Goal: Information Seeking & Learning: Learn about a topic

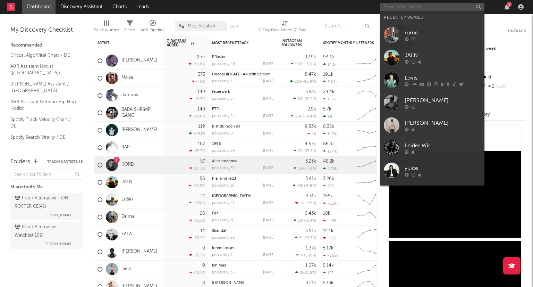
click at [395, 6] on input "text" at bounding box center [432, 7] width 104 height 9
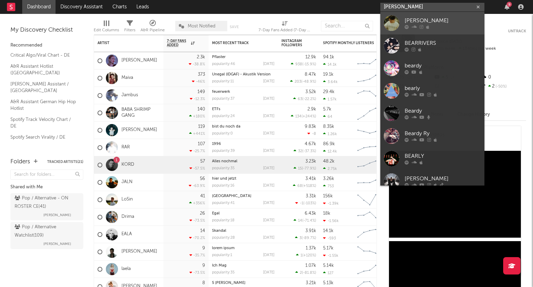
type input "[PERSON_NAME]"
click at [438, 16] on link "[PERSON_NAME]" at bounding box center [432, 23] width 104 height 23
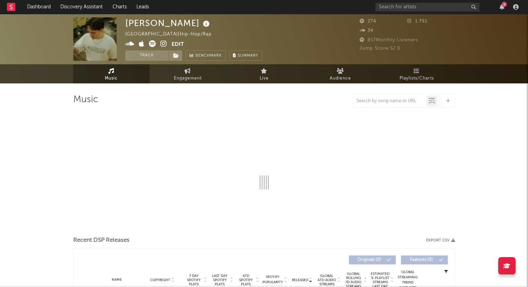
select select "1w"
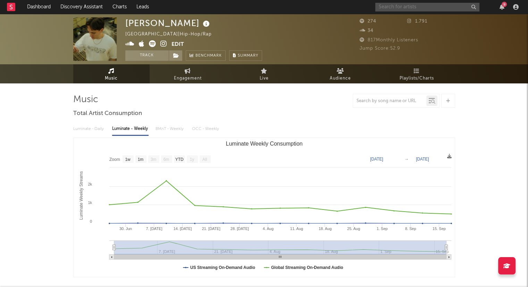
click at [406, 10] on input "text" at bounding box center [427, 7] width 104 height 9
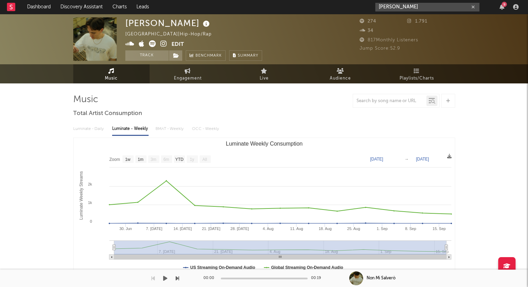
type input "[PERSON_NAME]"
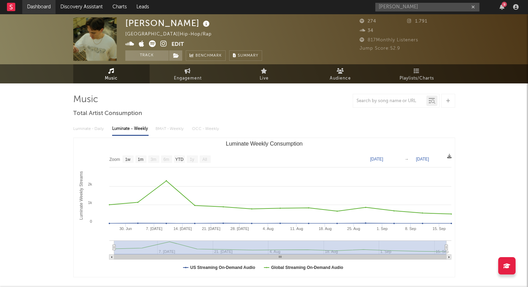
click at [42, 7] on link "Dashboard" at bounding box center [38, 7] width 33 height 14
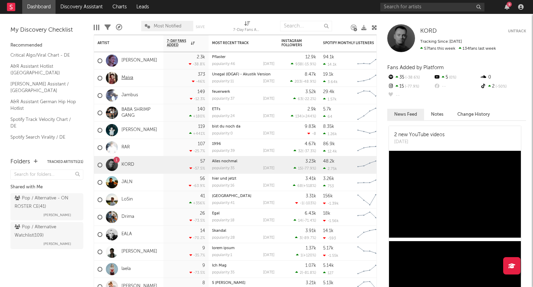
click at [126, 78] on link "Maiva" at bounding box center [127, 78] width 12 height 6
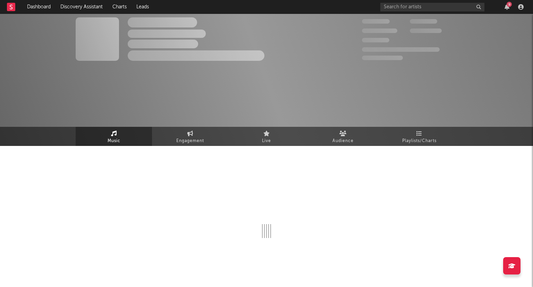
select select "6m"
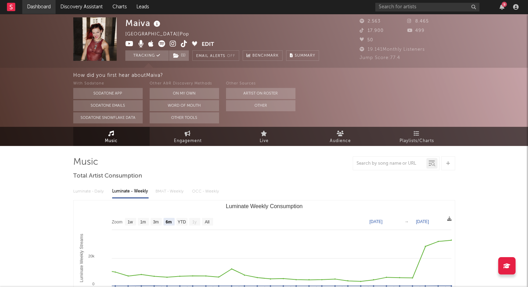
click at [40, 10] on link "Dashboard" at bounding box center [38, 7] width 33 height 14
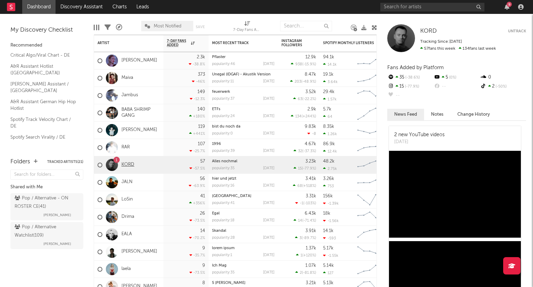
click at [130, 164] on link "KORD" at bounding box center [127, 165] width 13 height 6
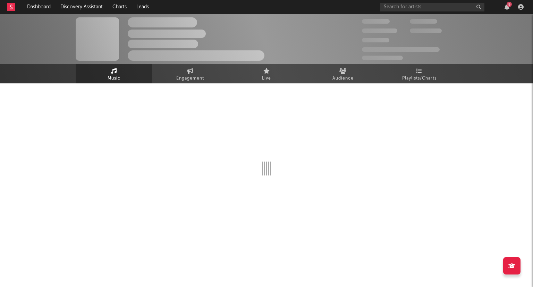
select select "6m"
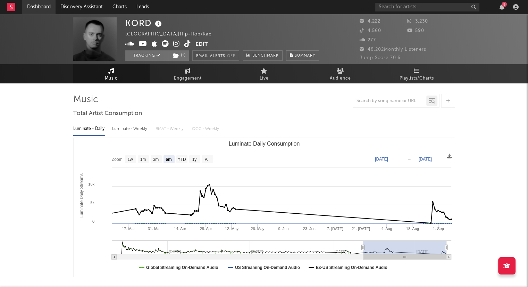
click at [40, 5] on link "Dashboard" at bounding box center [38, 7] width 33 height 14
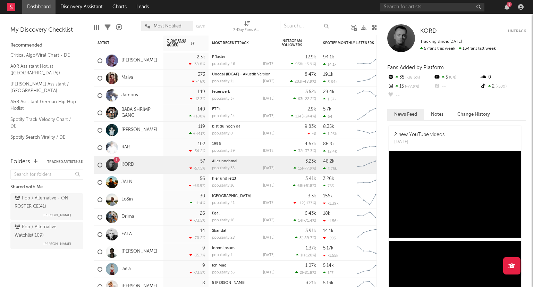
click at [128, 60] on link "[PERSON_NAME]" at bounding box center [139, 61] width 36 height 6
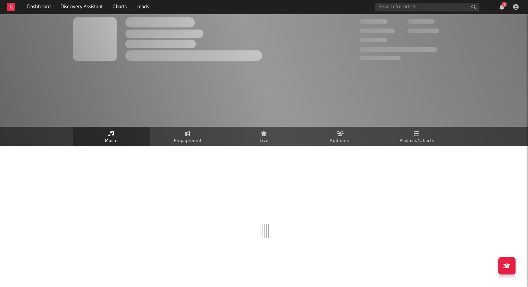
select select "6m"
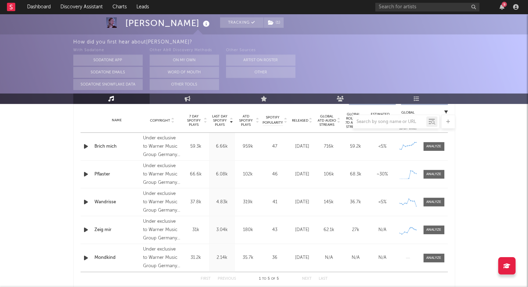
scroll to position [278, 0]
click at [311, 119] on div at bounding box center [264, 121] width 382 height 14
click at [310, 121] on div at bounding box center [264, 121] width 382 height 14
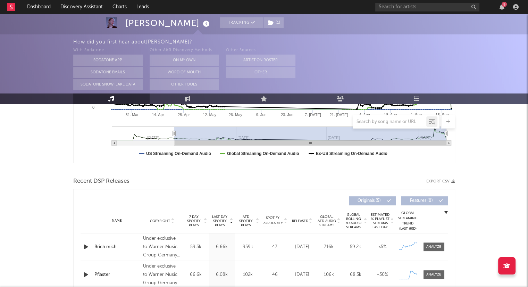
scroll to position [173, 0]
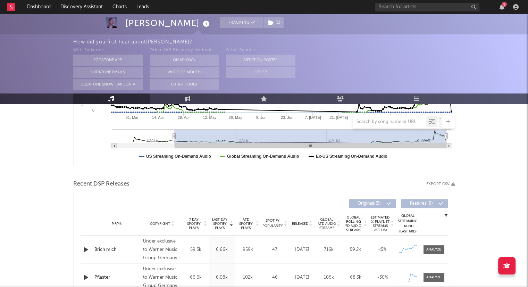
click at [310, 224] on icon at bounding box center [310, 224] width 3 height 3
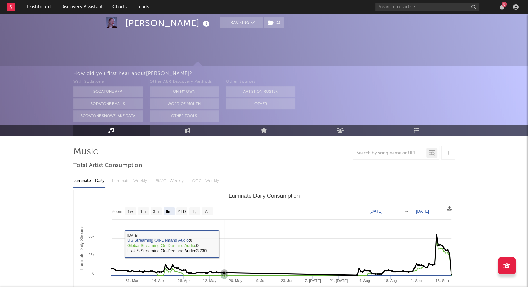
scroll to position [0, 0]
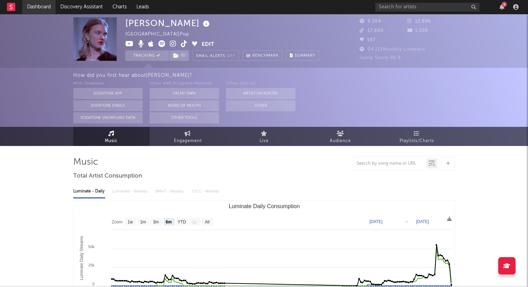
click at [32, 8] on link "Dashboard" at bounding box center [38, 7] width 33 height 14
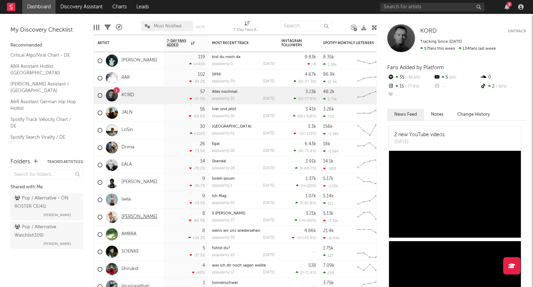
click at [132, 218] on link "[PERSON_NAME]" at bounding box center [139, 217] width 36 height 6
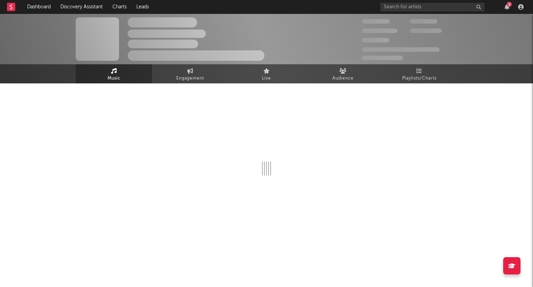
select select "1w"
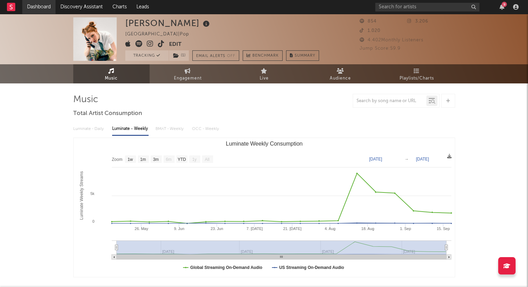
click at [41, 8] on link "Dashboard" at bounding box center [38, 7] width 33 height 14
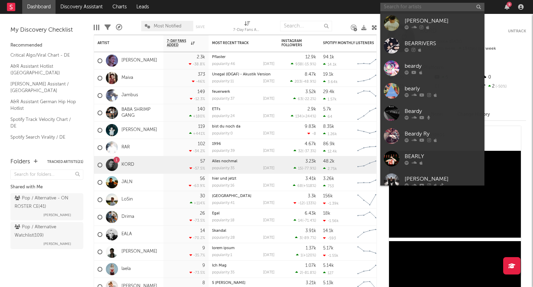
click at [392, 8] on input "text" at bounding box center [432, 7] width 104 height 9
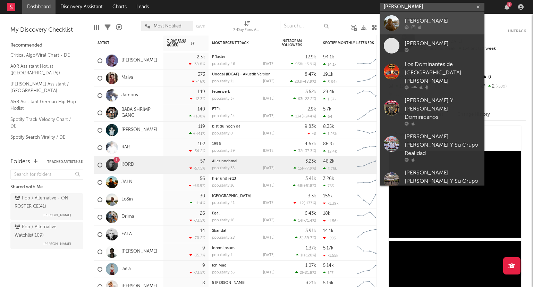
type input "[PERSON_NAME]"
click at [434, 23] on div "[PERSON_NAME]" at bounding box center [443, 21] width 76 height 8
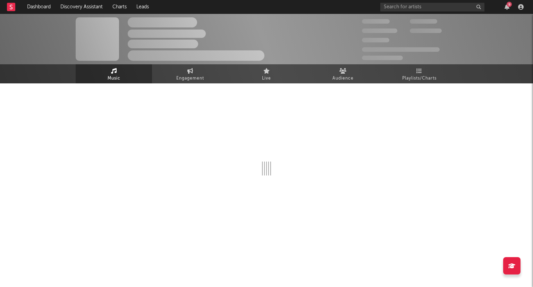
select select "6m"
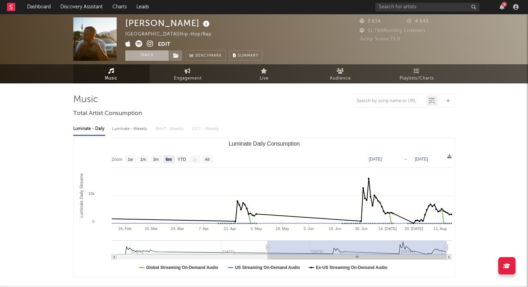
drag, startPoint x: 143, startPoint y: 57, endPoint x: 148, endPoint y: 57, distance: 4.9
click at [144, 57] on button "Track" at bounding box center [146, 55] width 43 height 10
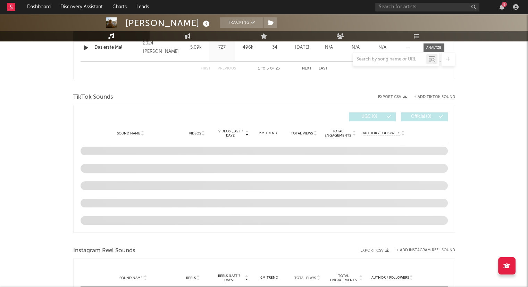
select select "6m"
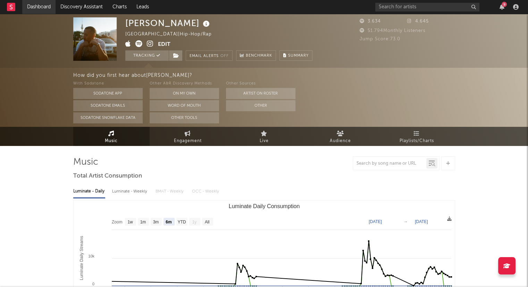
click at [47, 7] on link "Dashboard" at bounding box center [38, 7] width 33 height 14
